Goal: Transaction & Acquisition: Download file/media

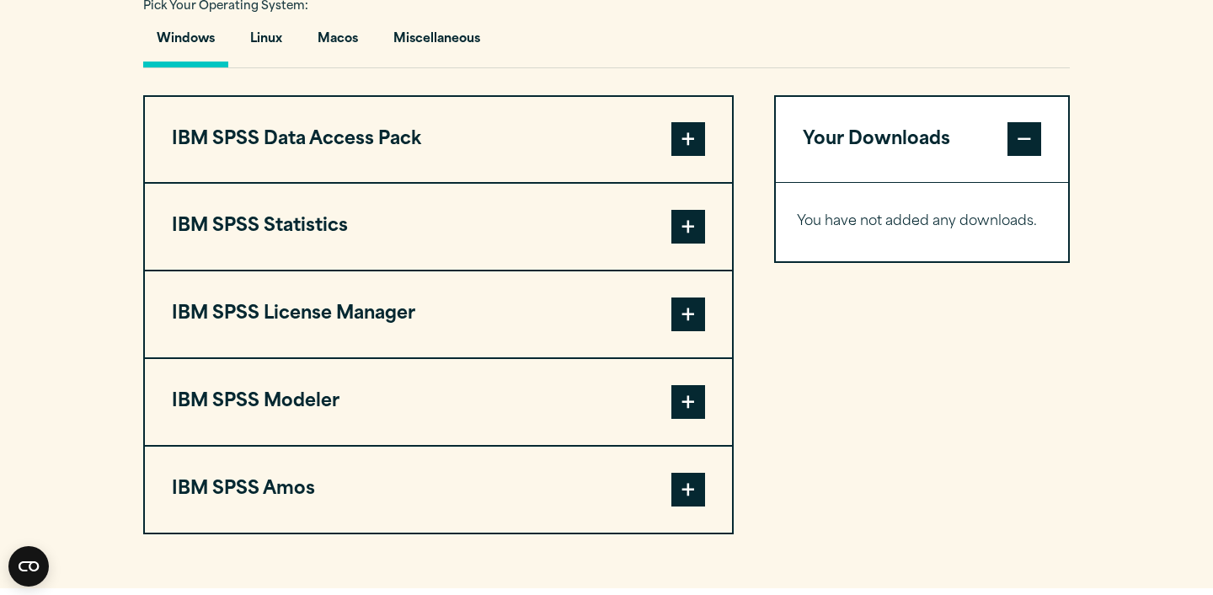
scroll to position [1202, 0]
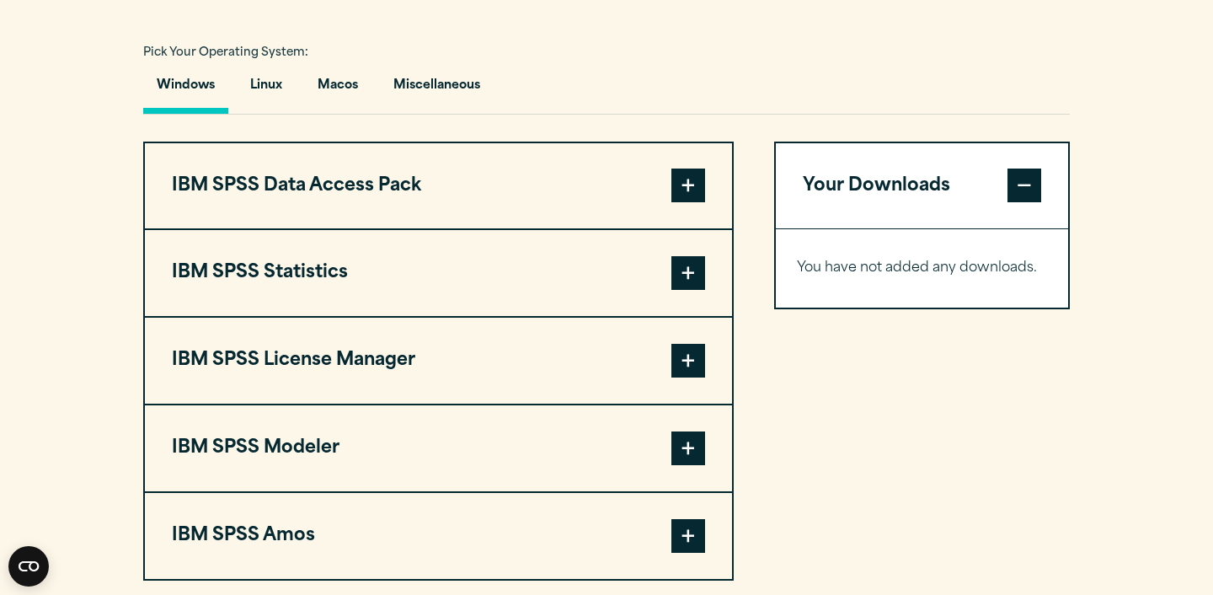
click at [697, 202] on span at bounding box center [688, 185] width 34 height 34
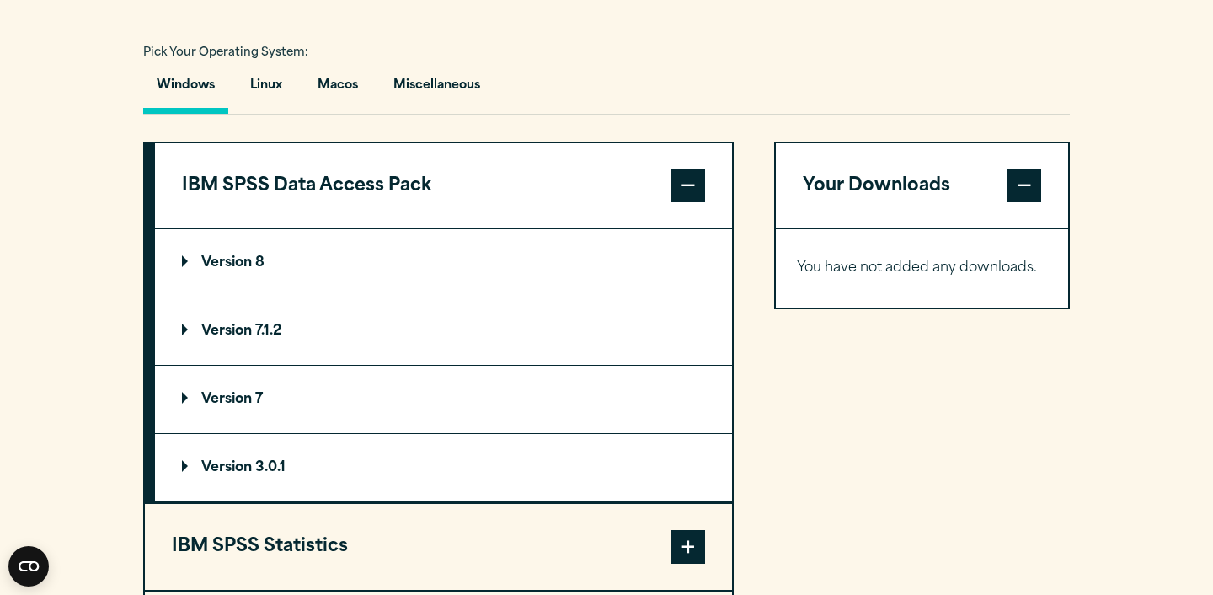
click at [697, 202] on span at bounding box center [688, 185] width 34 height 34
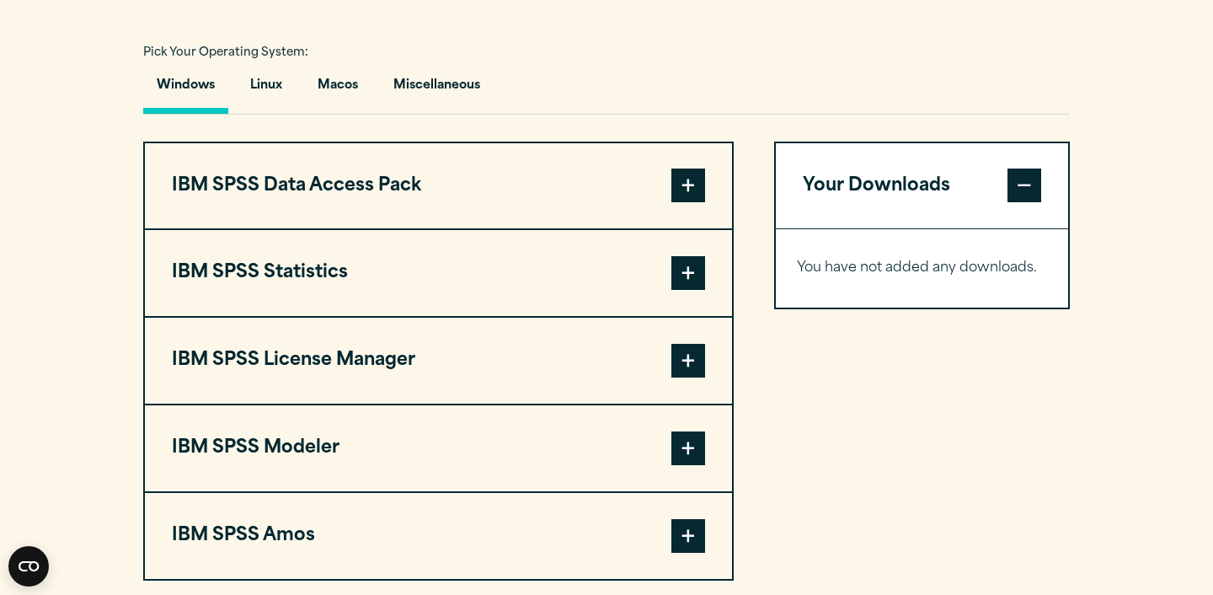
scroll to position [1180, 0]
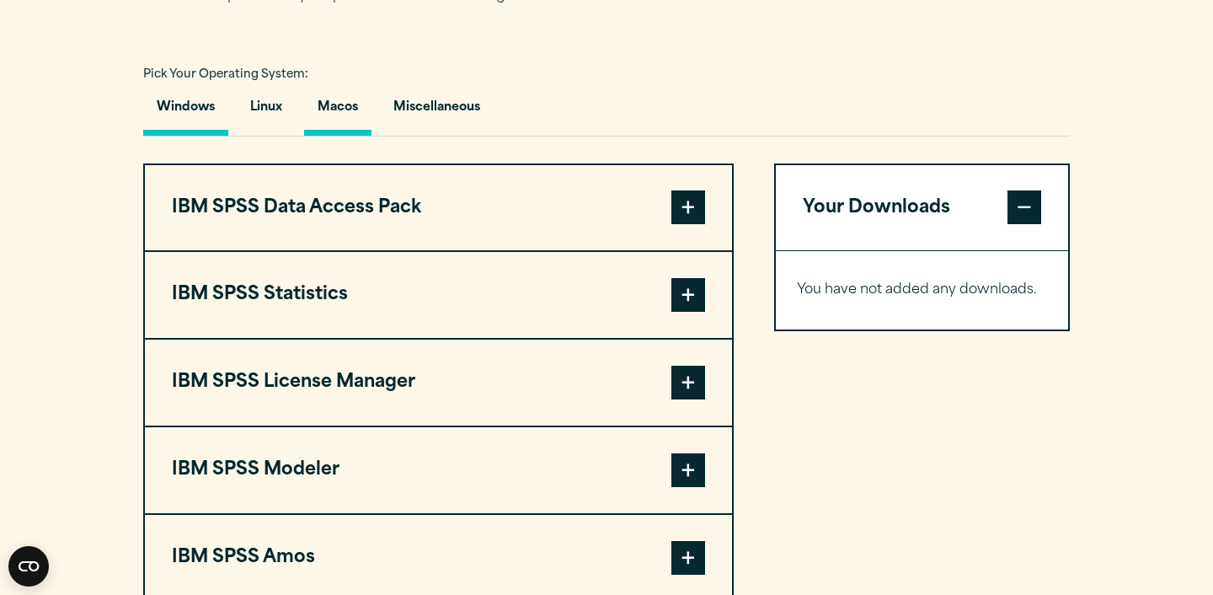
click at [325, 136] on button "Macos" at bounding box center [337, 112] width 67 height 48
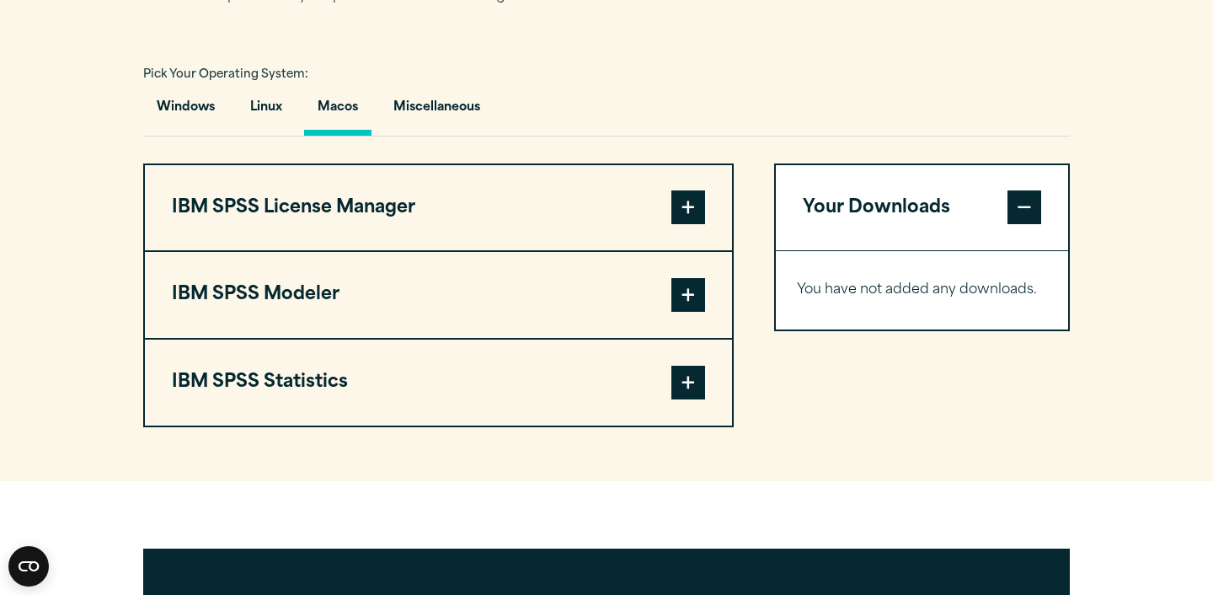
click at [680, 224] on span at bounding box center [688, 207] width 34 height 34
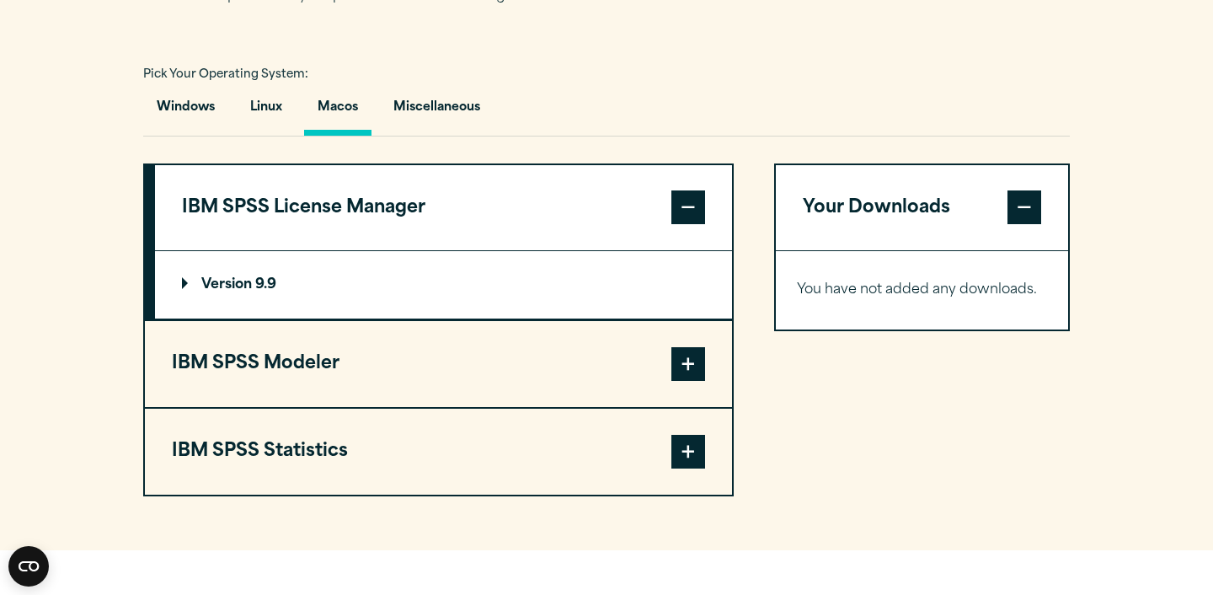
click at [210, 291] on p "Version 9.9" at bounding box center [229, 284] width 94 height 13
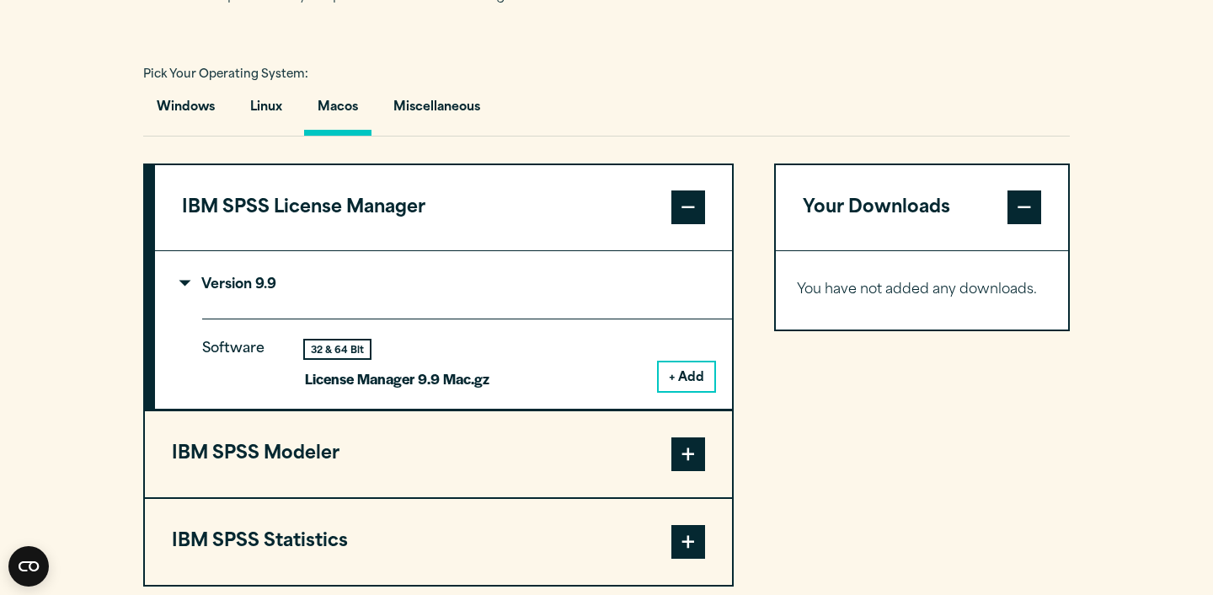
click at [210, 291] on p "Version 9.9" at bounding box center [229, 284] width 94 height 13
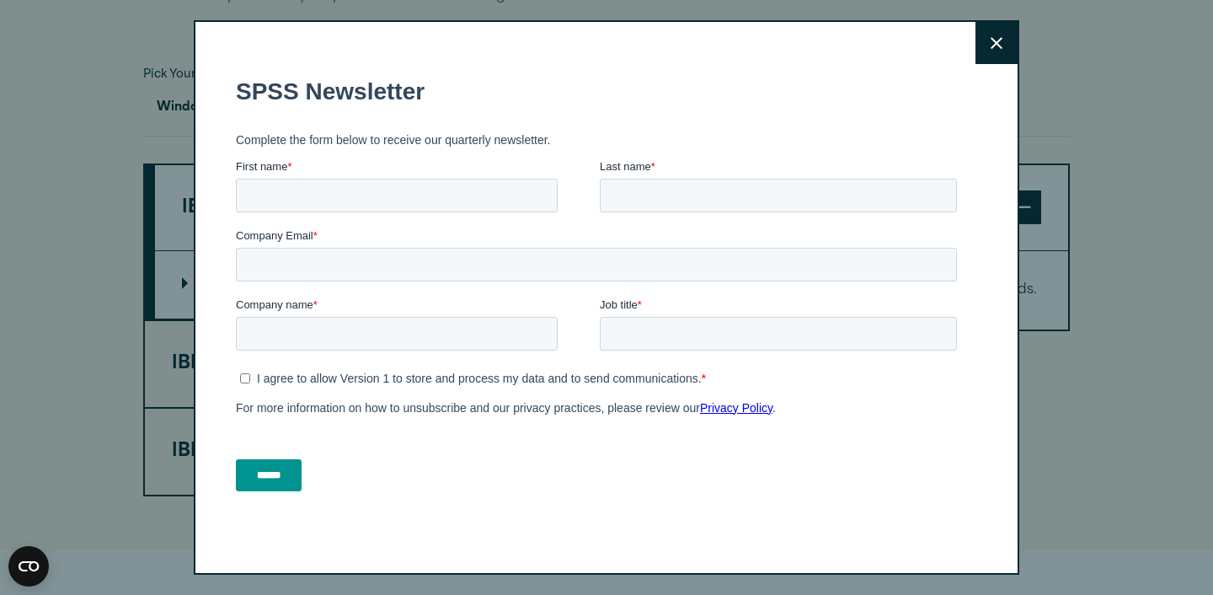
click at [981, 58] on button "Close" at bounding box center [996, 43] width 42 height 42
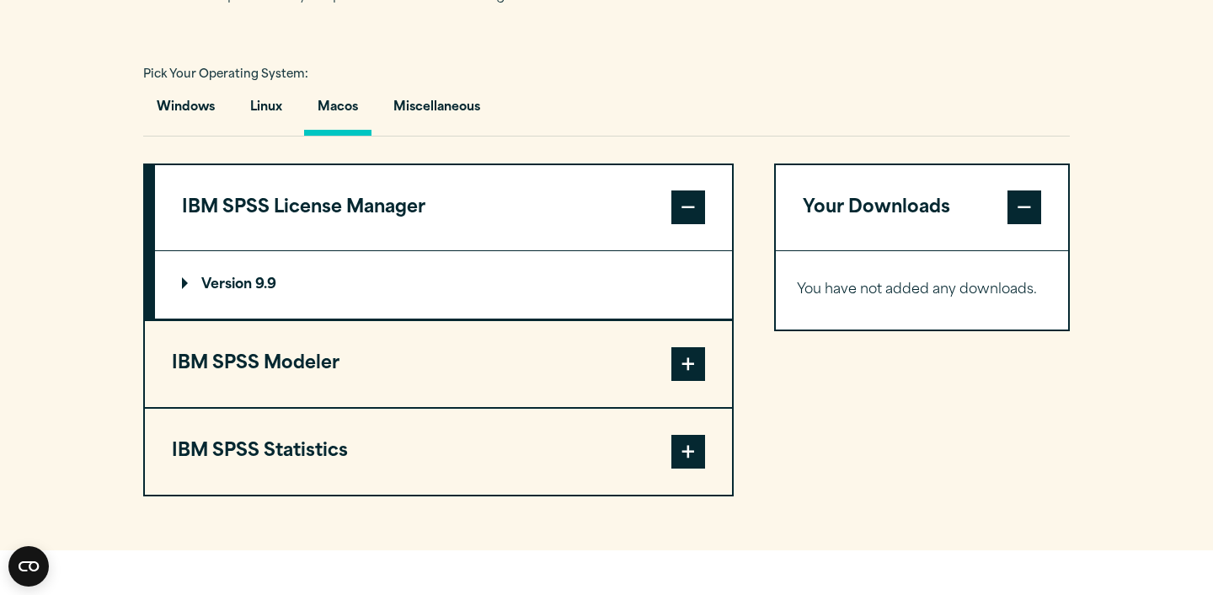
click at [281, 535] on section "Select your software downloads Use the table below to find and navigate to your…" at bounding box center [606, 200] width 1213 height 700
click at [281, 494] on button "IBM SPSS Statistics" at bounding box center [438, 452] width 587 height 86
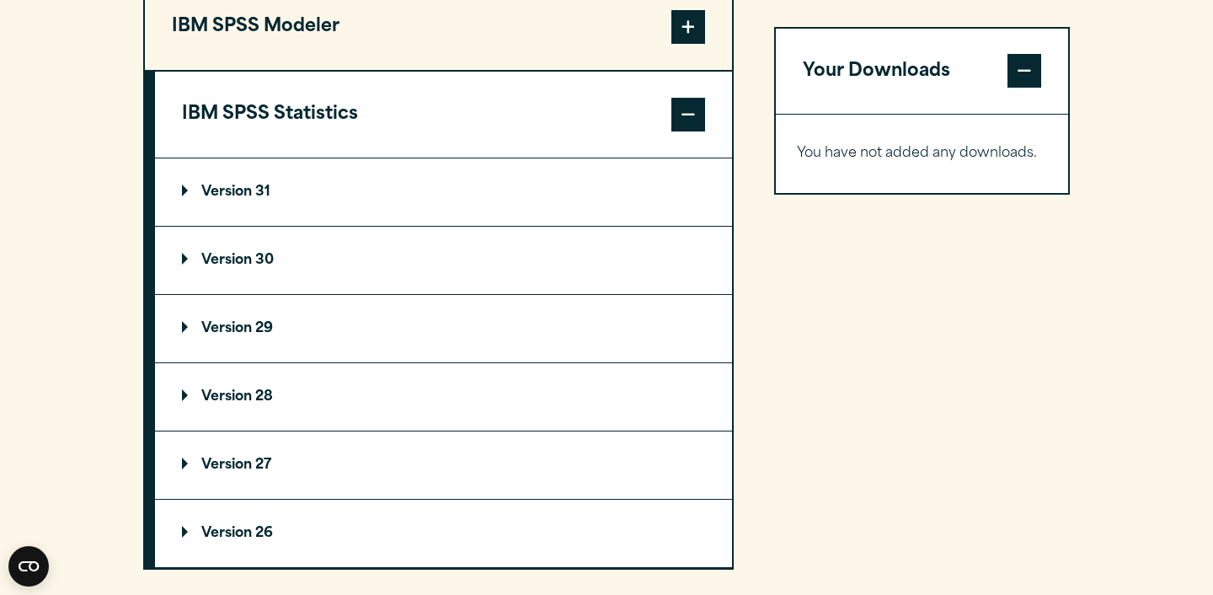
scroll to position [1478, 0]
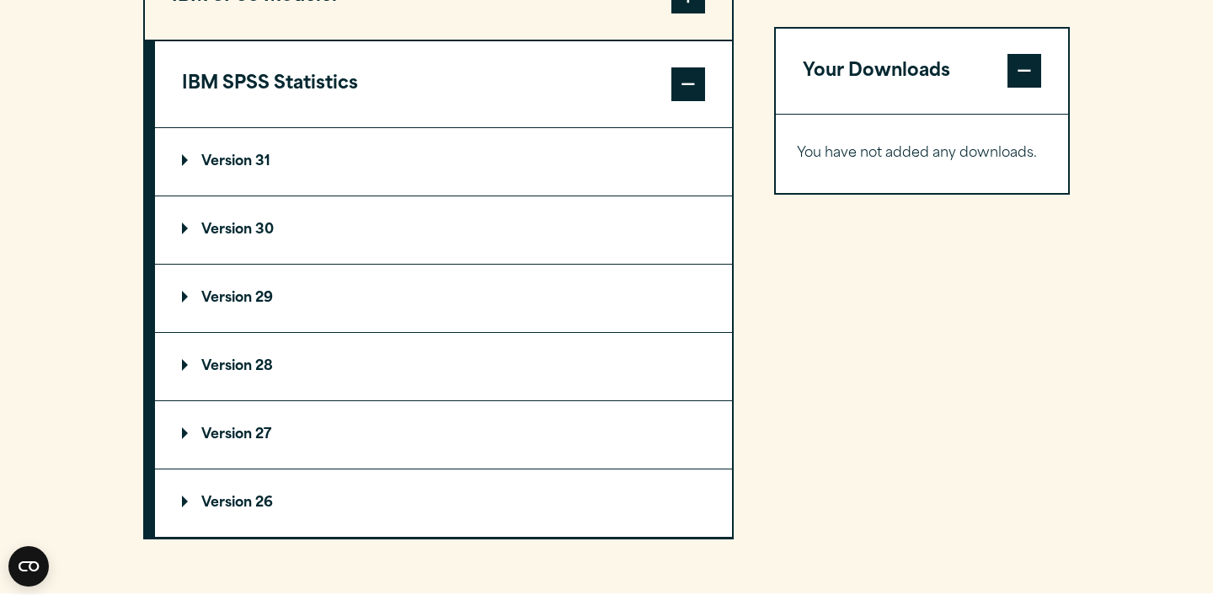
click at [257, 237] on p "Version 30" at bounding box center [228, 229] width 92 height 13
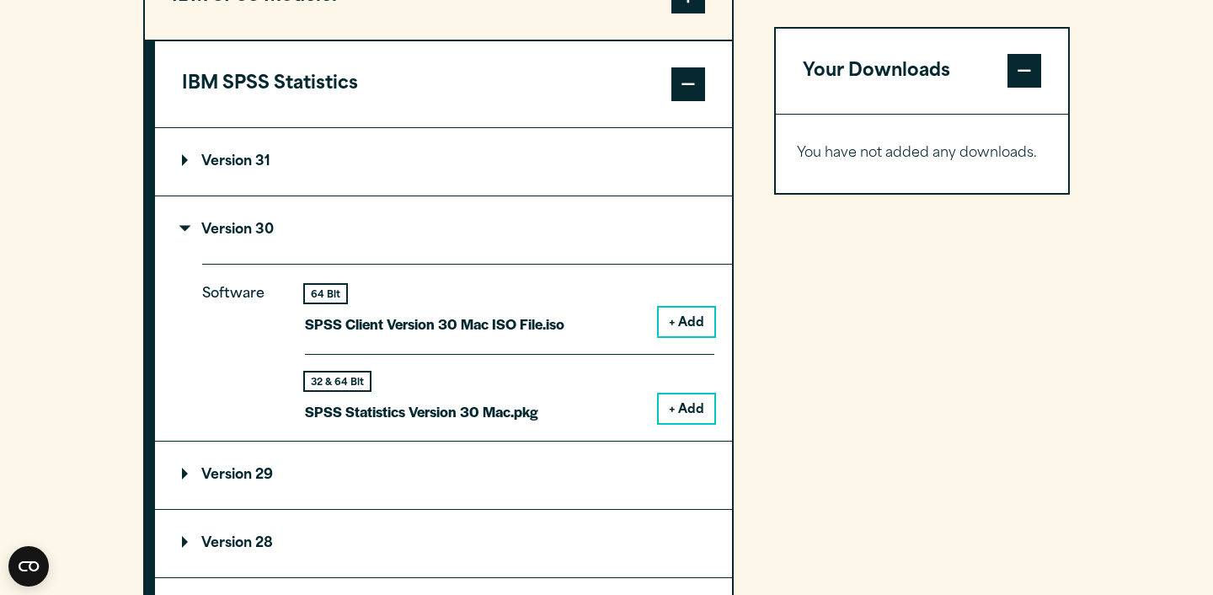
click at [251, 195] on summary "Version 31" at bounding box center [443, 161] width 577 height 67
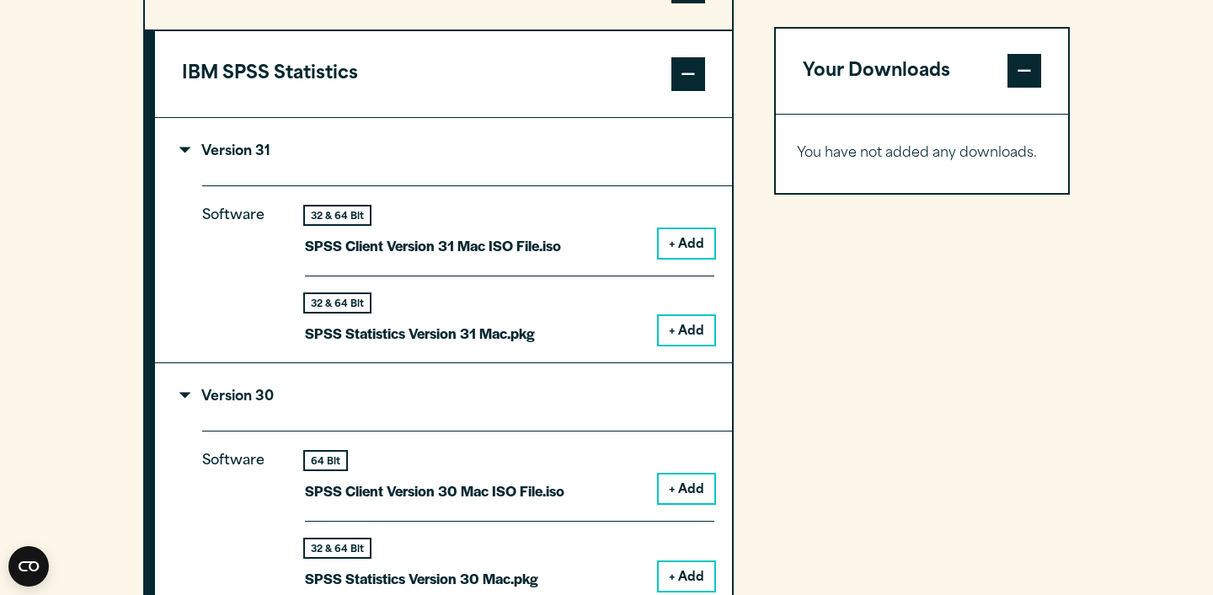
scroll to position [1492, 0]
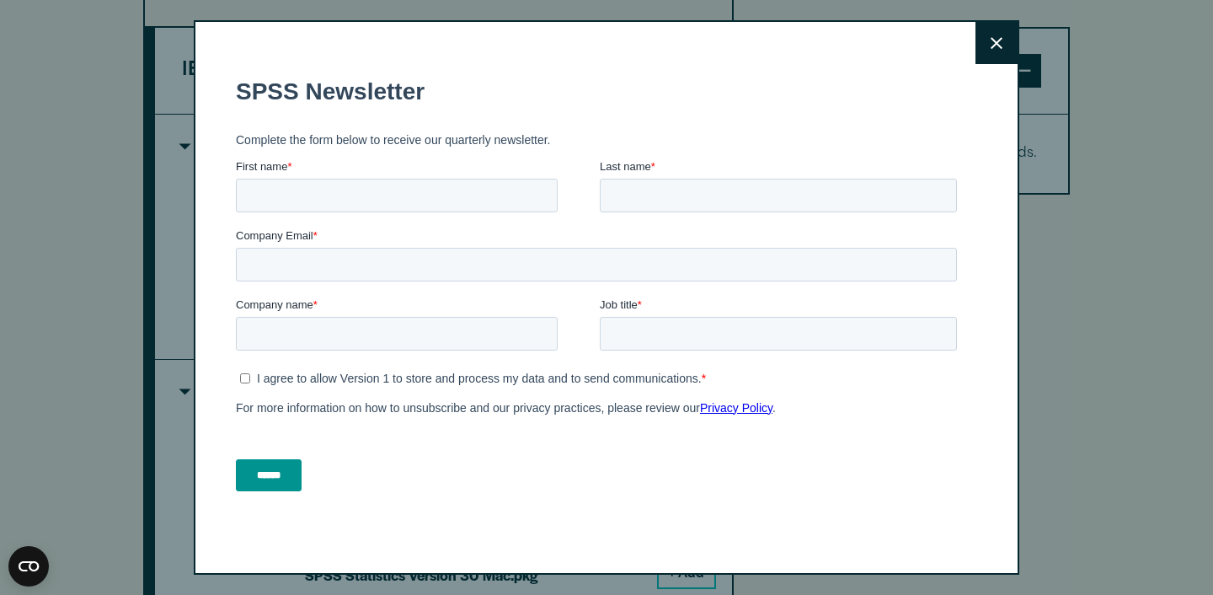
click at [975, 47] on div "Close" at bounding box center [606, 297] width 825 height 554
click at [1002, 41] on button "Close" at bounding box center [996, 43] width 42 height 42
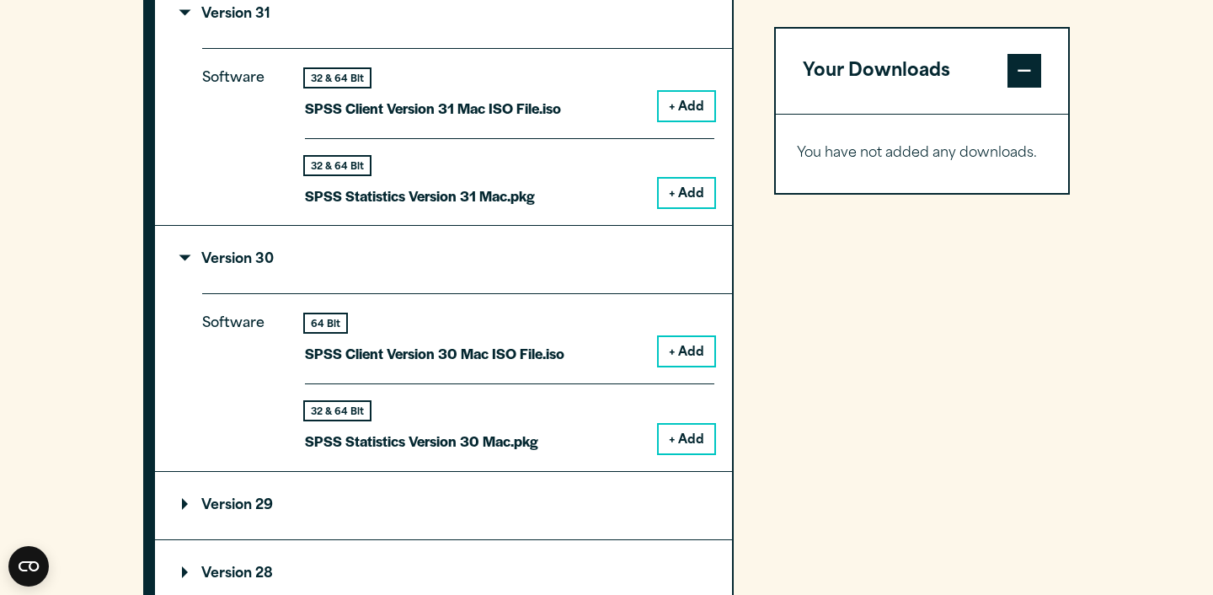
scroll to position [1631, 0]
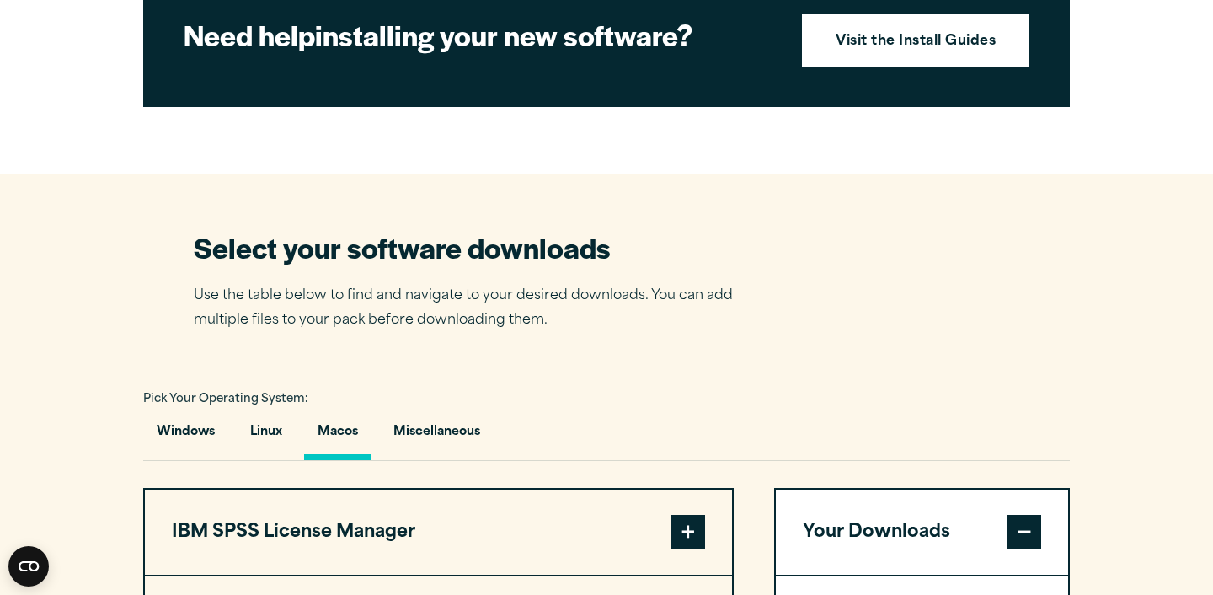
scroll to position [1242, 0]
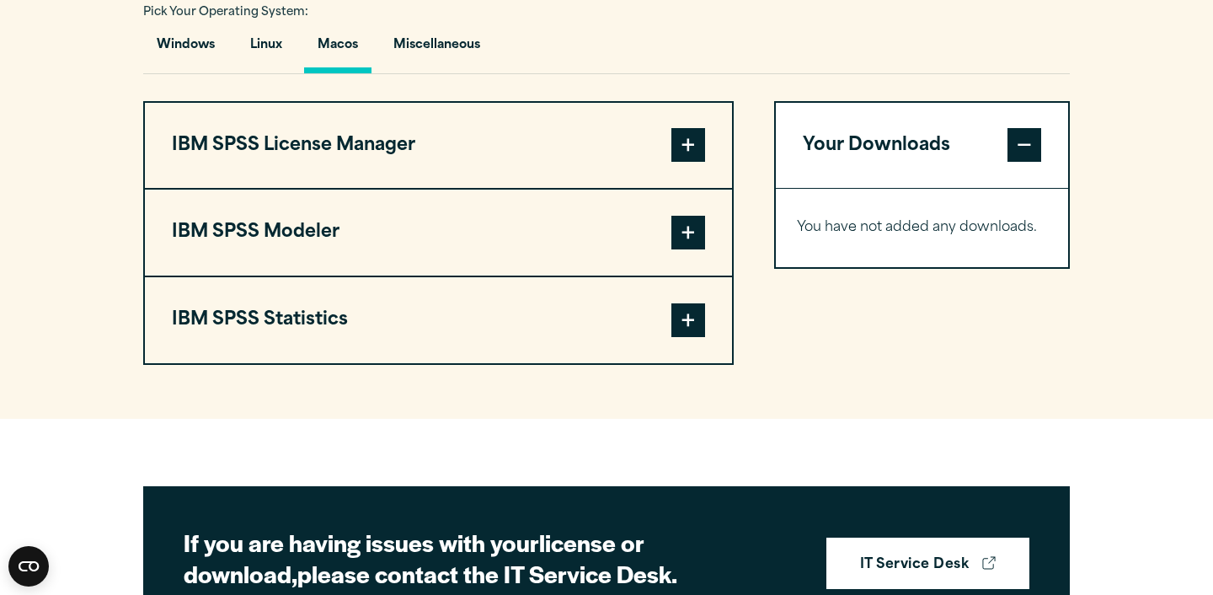
click at [690, 337] on span at bounding box center [688, 320] width 34 height 34
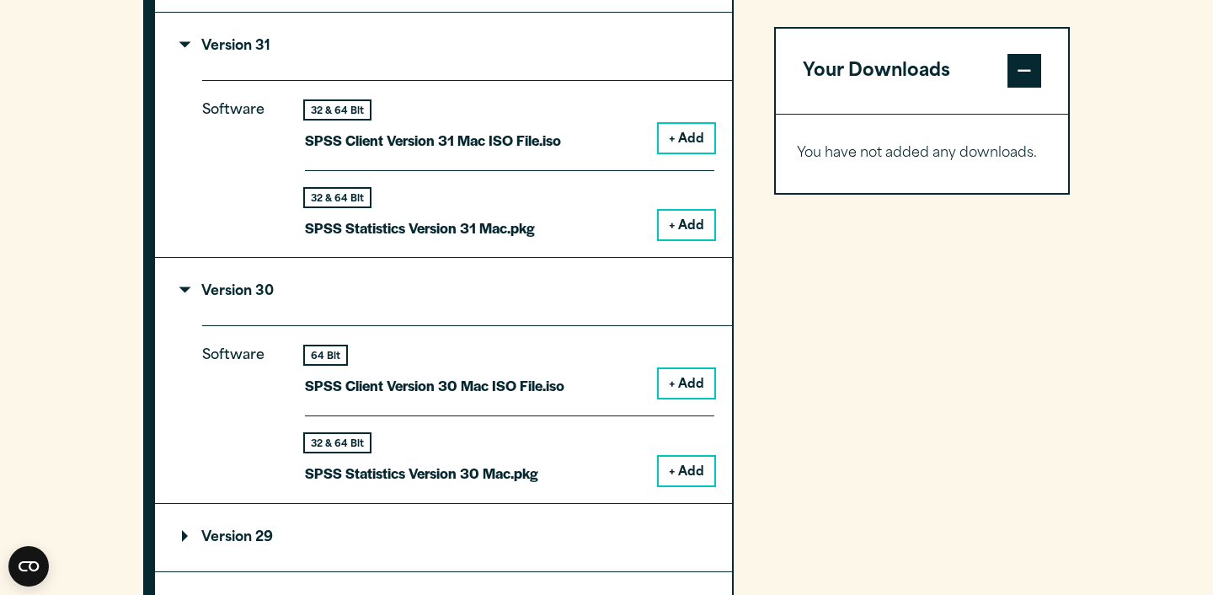
scroll to position [1603, 0]
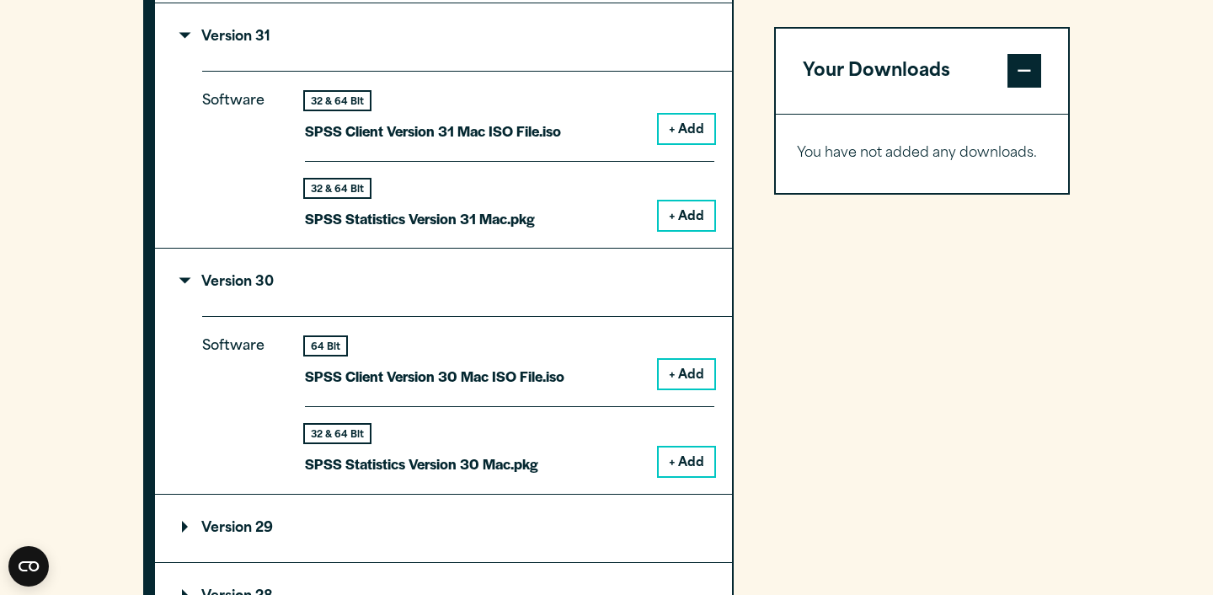
click at [693, 476] on button "+ Add" at bounding box center [687, 461] width 56 height 29
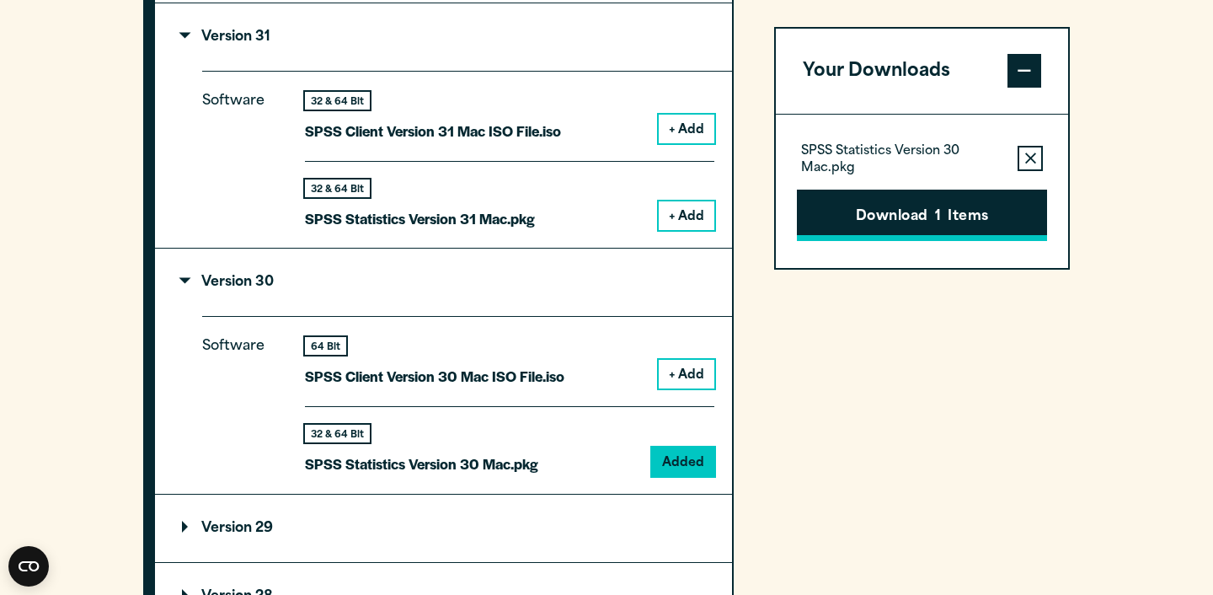
click at [915, 207] on button "Download 1 Items" at bounding box center [922, 216] width 250 height 52
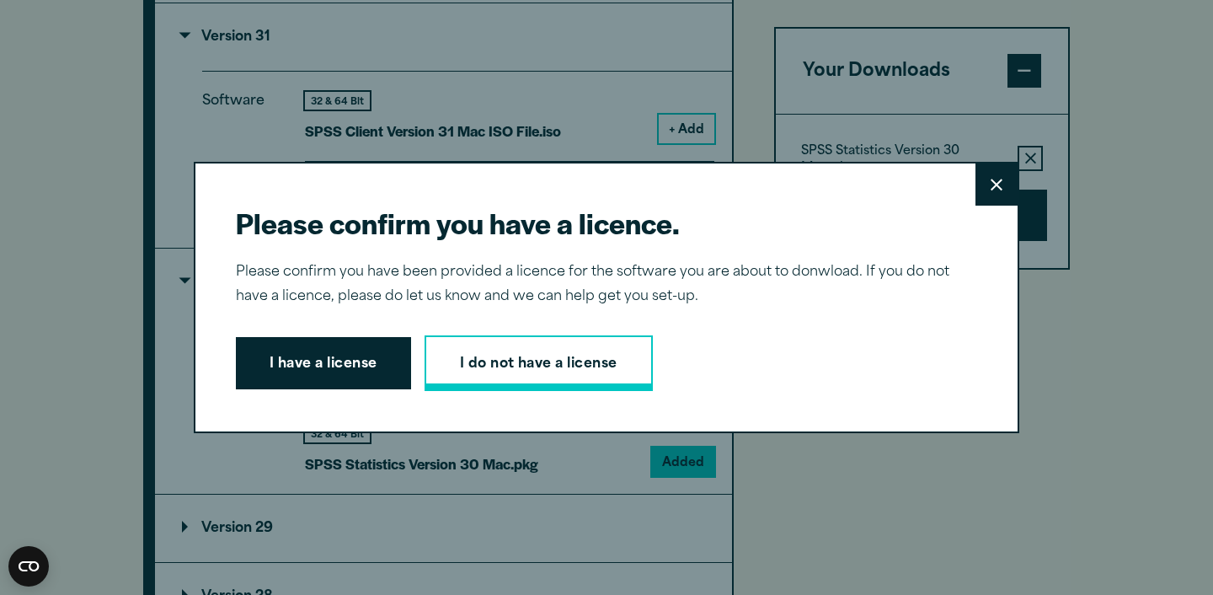
click at [480, 357] on link "I do not have a license" at bounding box center [539, 363] width 228 height 56
click at [999, 178] on button "Close" at bounding box center [996, 184] width 42 height 42
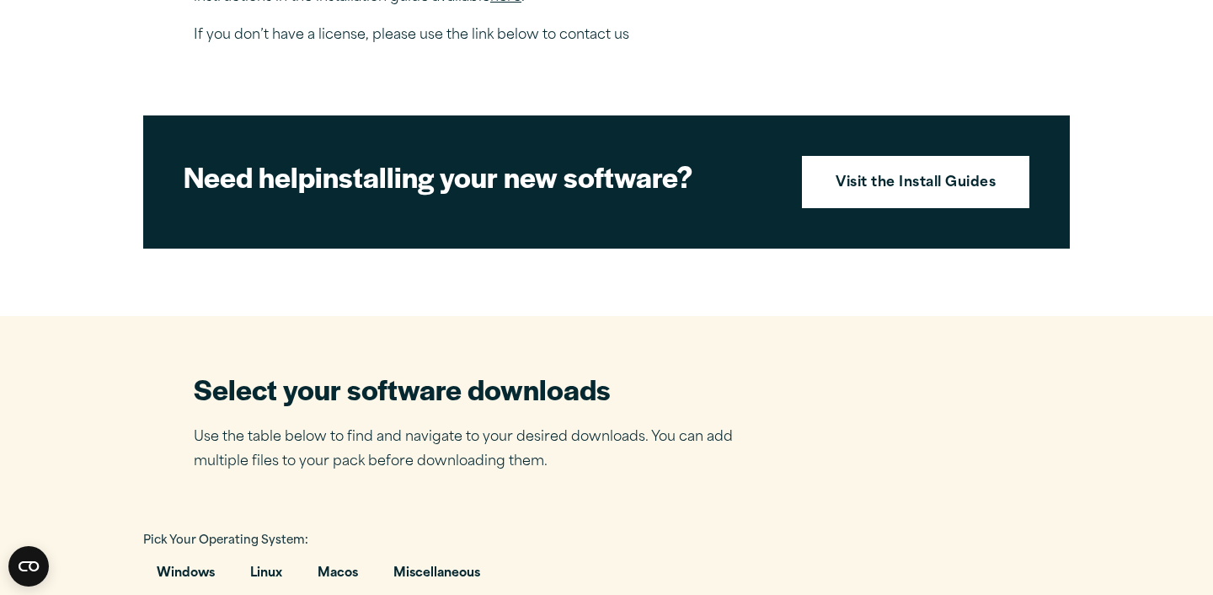
scroll to position [722, 0]
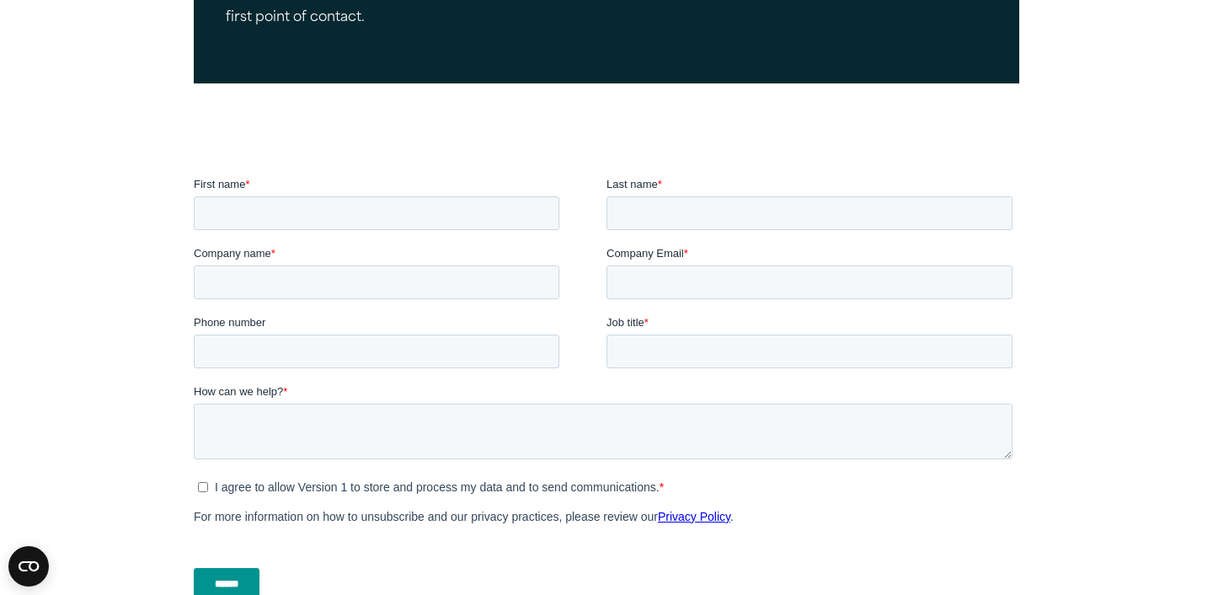
scroll to position [302, 0]
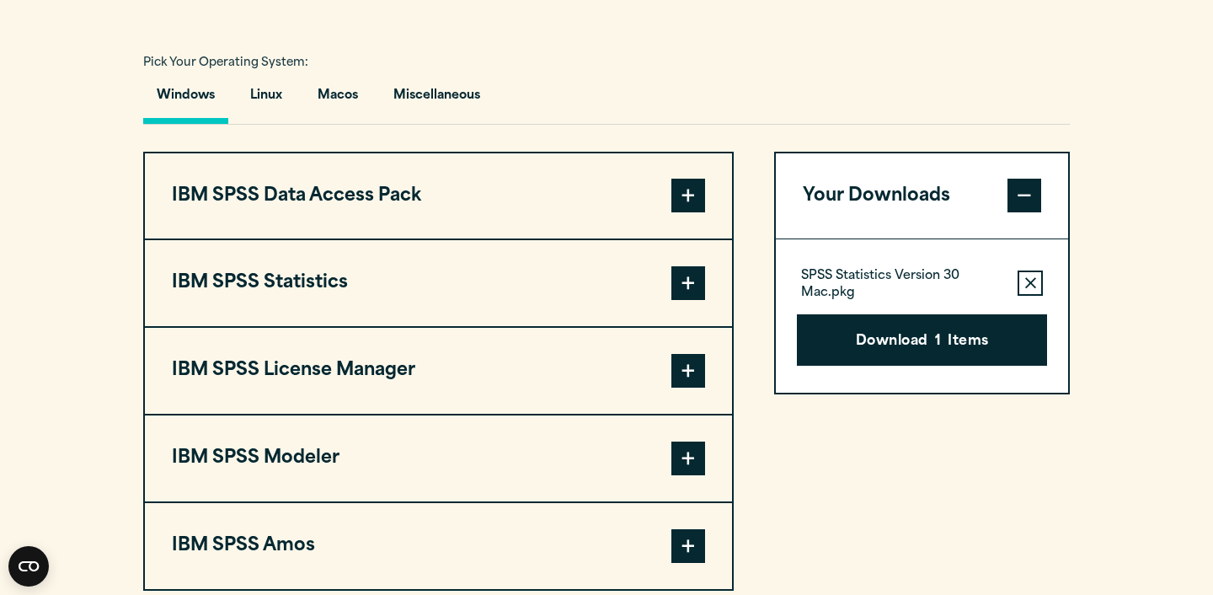
scroll to position [1220, 0]
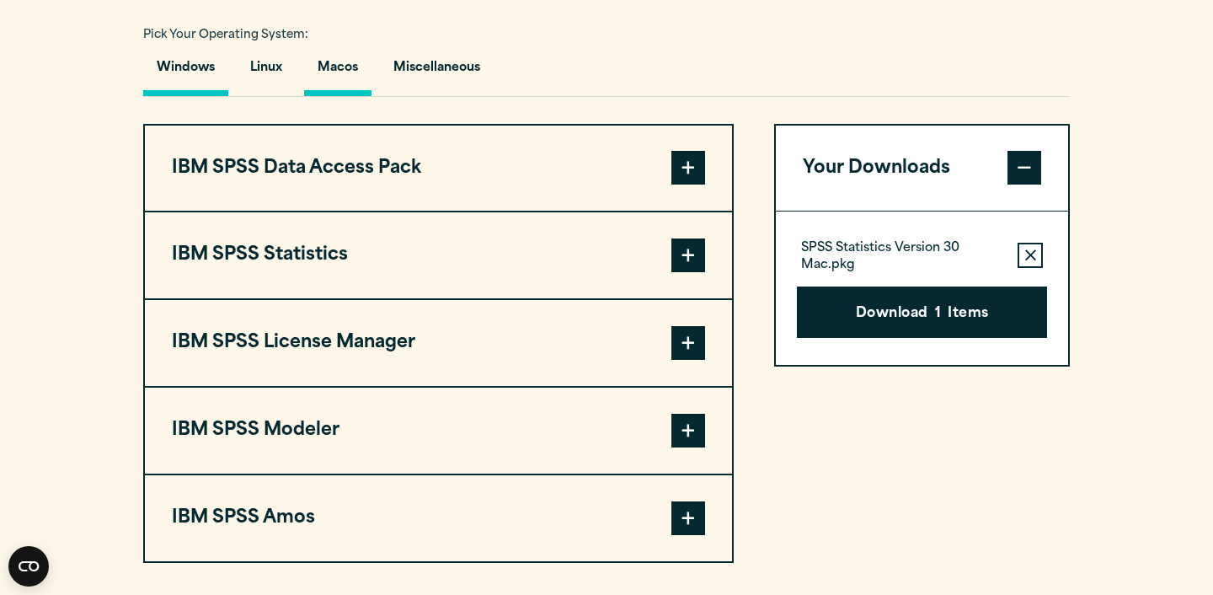
click at [371, 96] on button "Macos" at bounding box center [337, 72] width 67 height 48
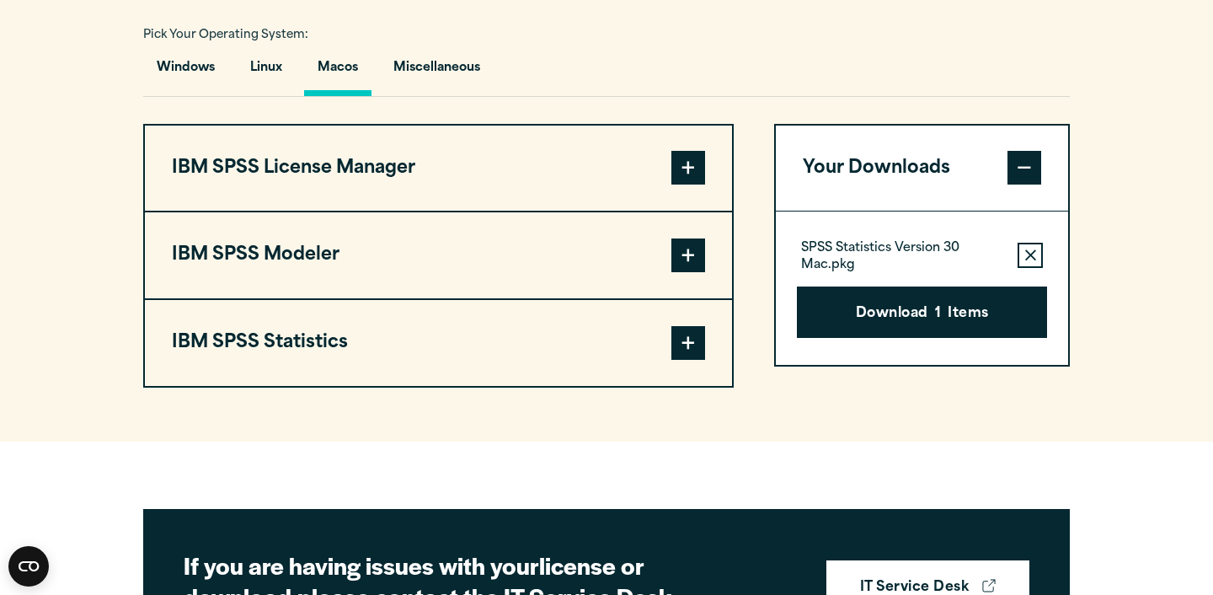
click at [680, 360] on span at bounding box center [688, 343] width 34 height 34
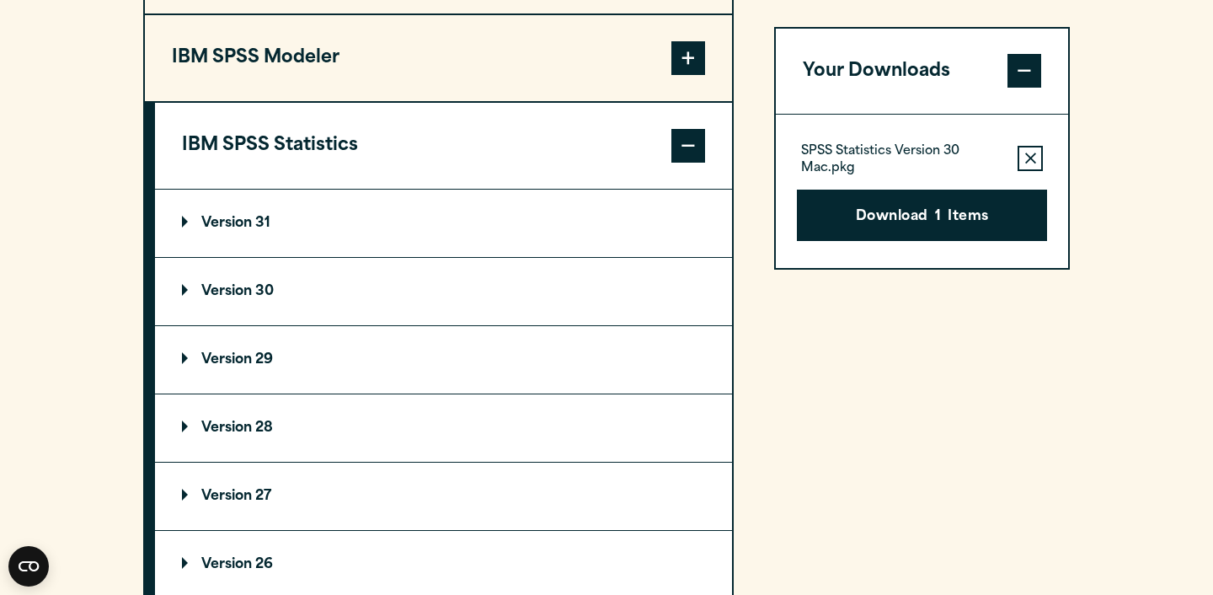
scroll to position [1424, 0]
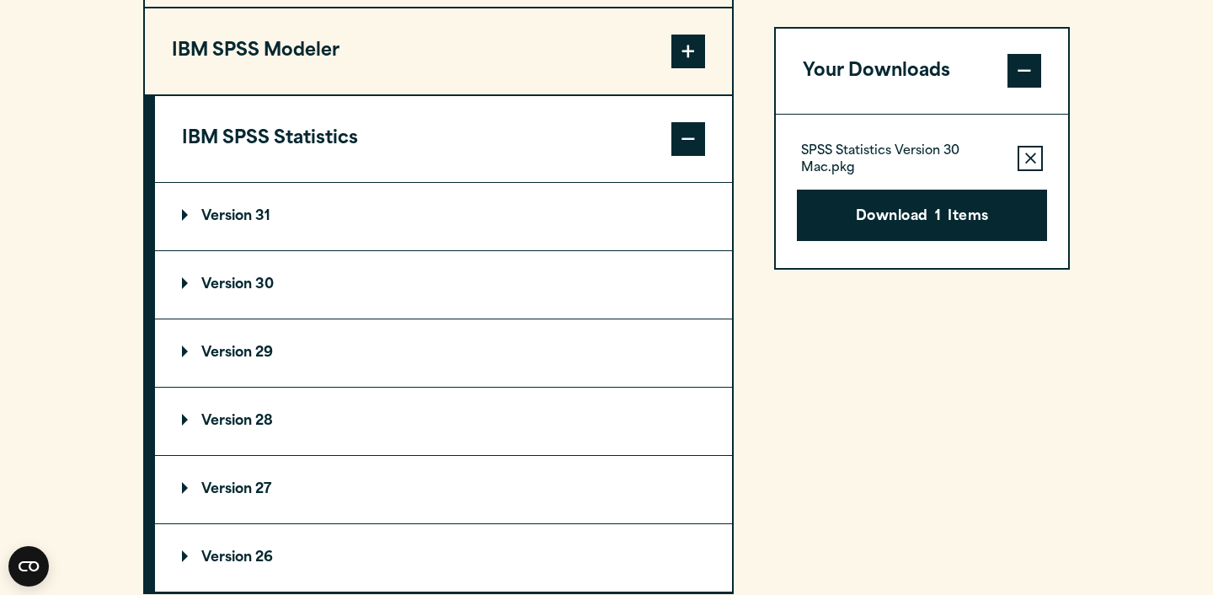
click at [206, 223] on p "Version 31" at bounding box center [226, 216] width 88 height 13
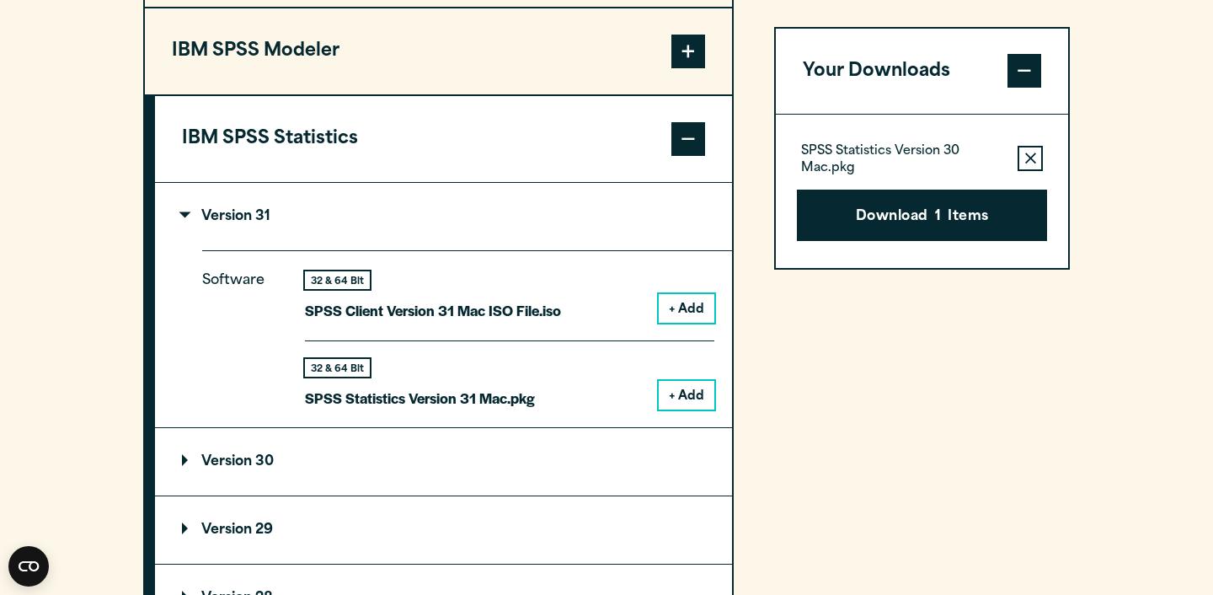
click at [675, 409] on button "+ Add" at bounding box center [687, 395] width 56 height 29
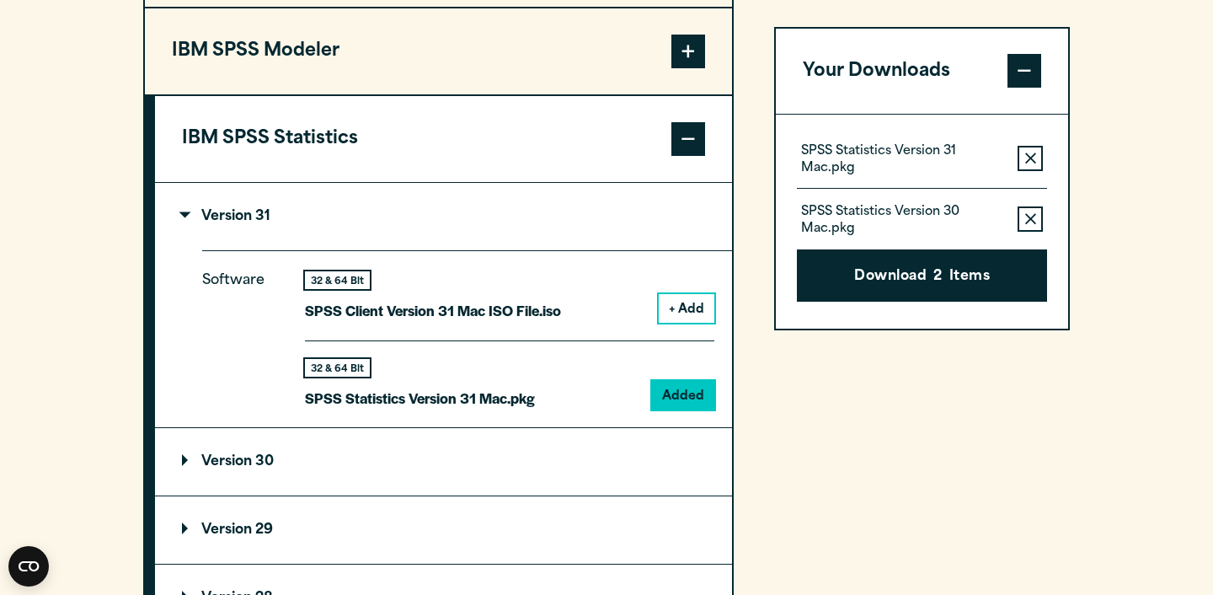
click at [1029, 214] on icon "button" at bounding box center [1030, 220] width 11 height 12
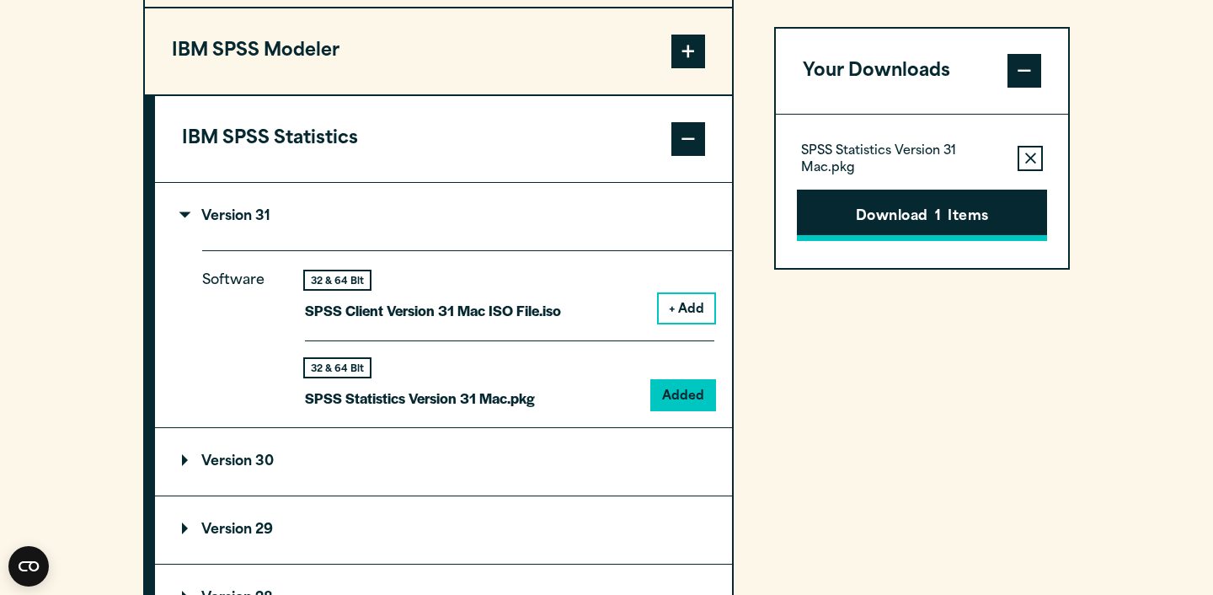
click at [987, 225] on button "Download 1 Items" at bounding box center [922, 216] width 250 height 52
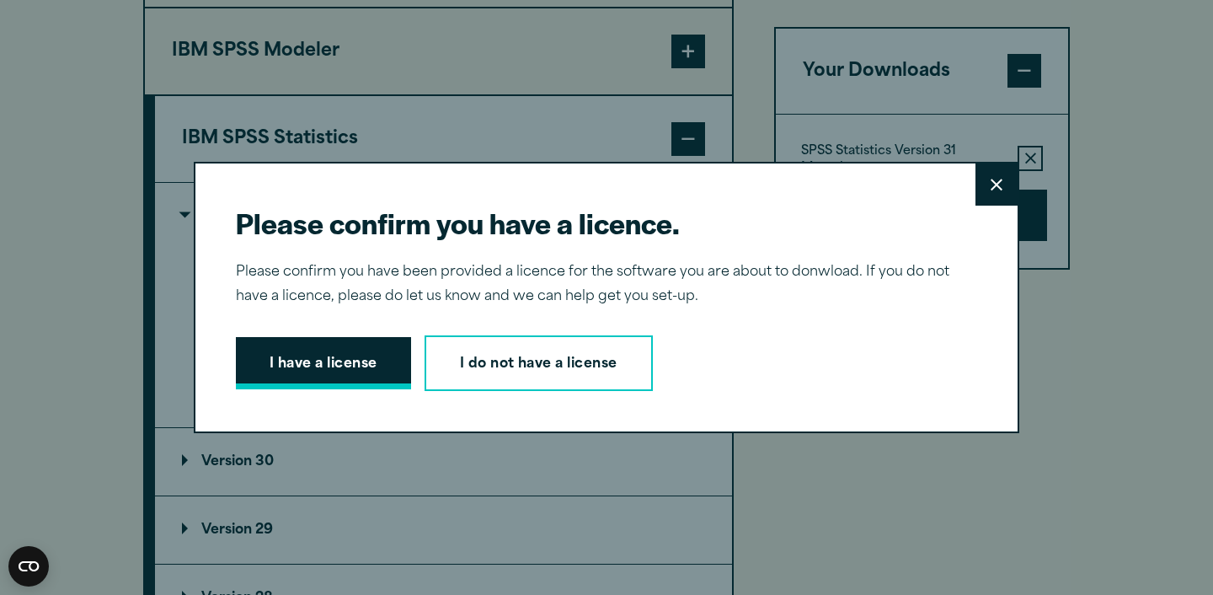
click at [365, 357] on button "I have a license" at bounding box center [323, 363] width 175 height 52
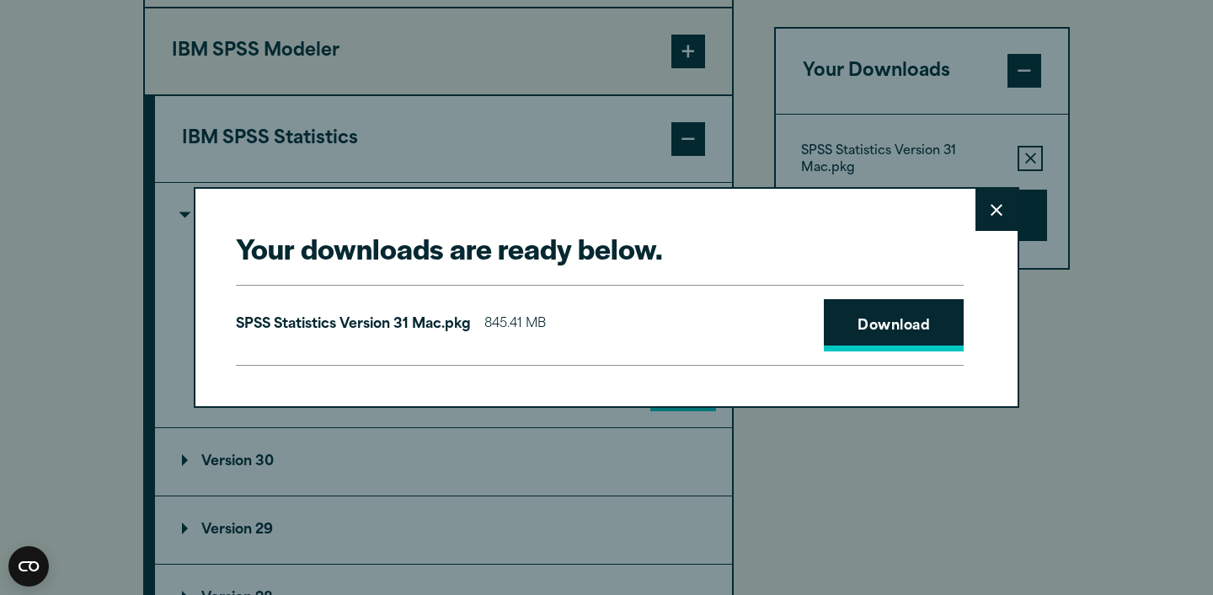
click at [914, 331] on link "Download" at bounding box center [894, 325] width 140 height 52
